Goal: Task Accomplishment & Management: Use online tool/utility

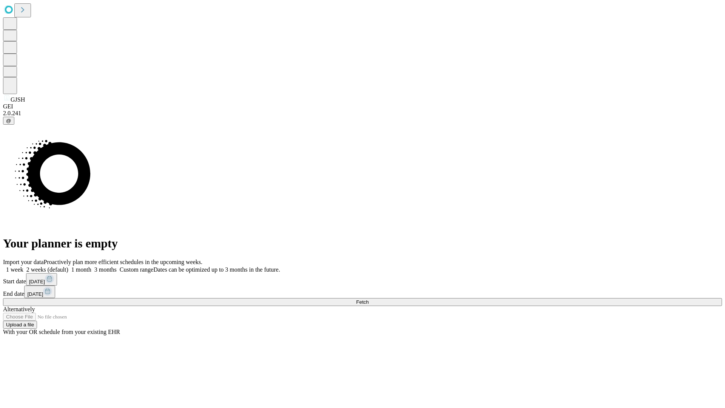
click at [369, 299] on span "Fetch" at bounding box center [362, 302] width 12 height 6
